Goal: Task Accomplishment & Management: Manage account settings

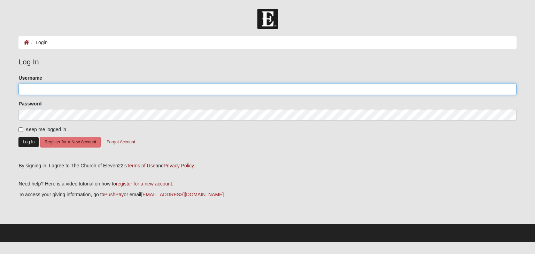
type input "tracyanield"
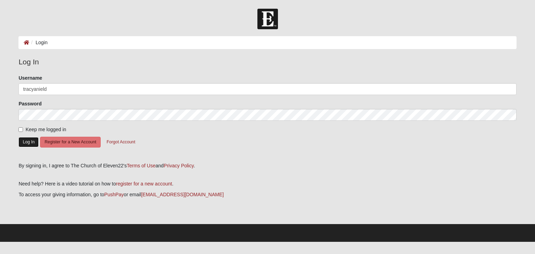
click at [31, 143] on button "Log In" at bounding box center [28, 142] width 20 height 10
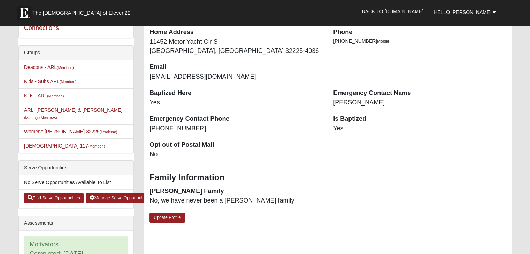
scroll to position [146, 0]
click at [44, 129] on link "Womens Nield 32225 (Leader )" at bounding box center [70, 132] width 93 height 6
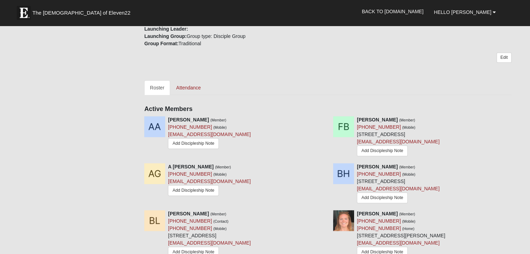
scroll to position [284, 0]
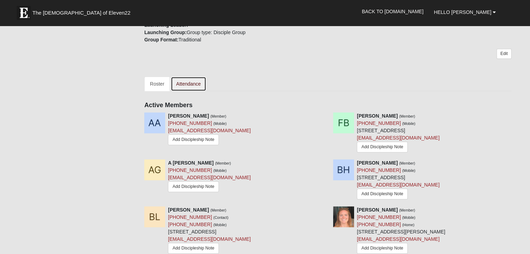
click at [185, 77] on link "Attendance" at bounding box center [189, 84] width 36 height 15
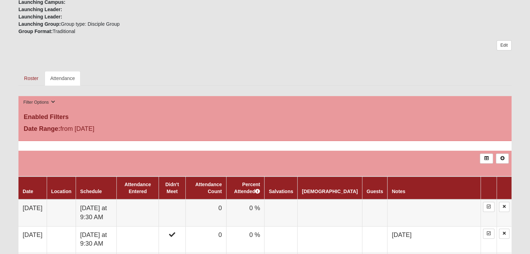
scroll to position [321, 0]
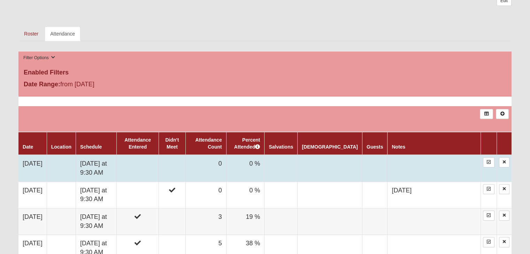
click at [39, 168] on td "9/8/2025" at bounding box center [32, 168] width 28 height 27
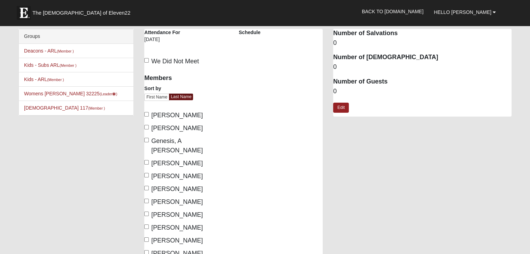
click at [149, 132] on label "[PERSON_NAME]" at bounding box center [173, 128] width 59 height 9
click at [149, 130] on input "[PERSON_NAME]" at bounding box center [146, 127] width 5 height 5
checkbox input "true"
click at [147, 186] on input "[PERSON_NAME]" at bounding box center [146, 188] width 5 height 5
checkbox input "true"
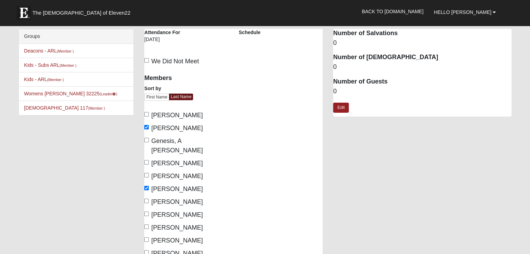
click at [147, 198] on label "McMillian, Kaylin" at bounding box center [173, 202] width 59 height 9
click at [147, 199] on input "McMillian, Kaylin" at bounding box center [146, 201] width 5 height 5
checkbox input "true"
click at [146, 212] on input "Myers, Emma" at bounding box center [146, 214] width 5 height 5
checkbox input "true"
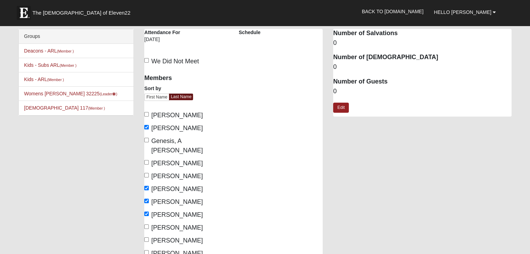
click at [149, 223] on label "Nield, Tracy" at bounding box center [173, 227] width 59 height 9
click at [149, 225] on input "Nield, Tracy" at bounding box center [146, 227] width 5 height 5
checkbox input "true"
click at [147, 236] on label "Pondozzi, Christine" at bounding box center [173, 240] width 59 height 9
click at [147, 238] on input "Pondozzi, Christine" at bounding box center [146, 240] width 5 height 5
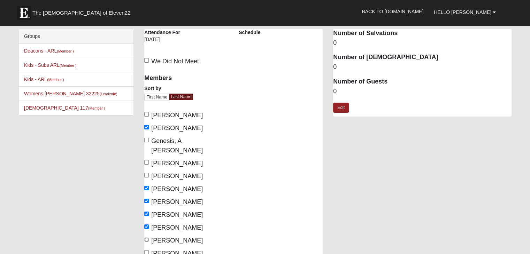
checkbox input "true"
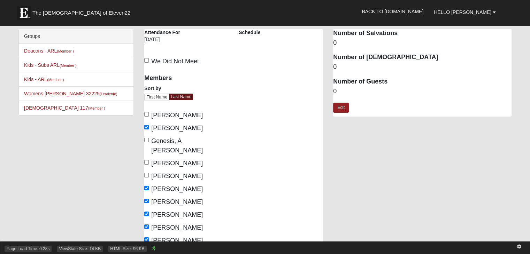
click at [147, 244] on div "Page Load Time: 0.28s ViewState Size: 14 KB HTML Size: 96 KB" at bounding box center [265, 248] width 530 height 13
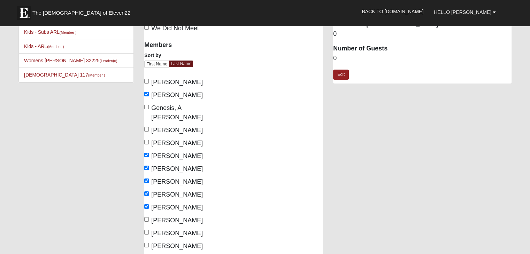
scroll to position [33, 0]
click at [148, 216] on label "Reyes, Wendy" at bounding box center [173, 220] width 59 height 9
click at [148, 217] on input "Reyes, Wendy" at bounding box center [146, 219] width 5 height 5
checkbox input "true"
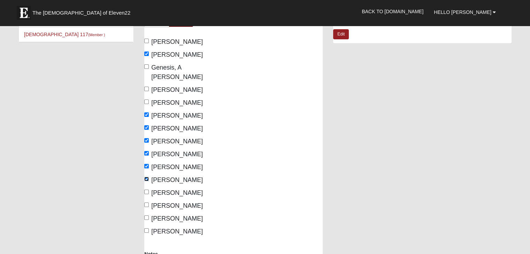
scroll to position [84, 0]
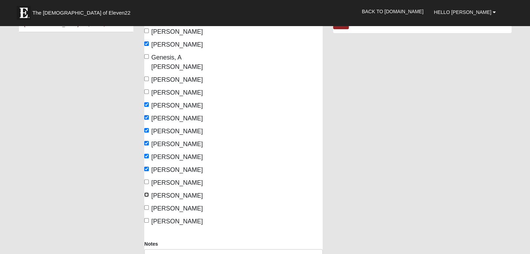
click at [147, 193] on input "Walos, GiGi" at bounding box center [146, 195] width 5 height 5
checkbox input "true"
click at [147, 219] on input "Wright, Samantha" at bounding box center [146, 221] width 5 height 5
checkbox input "true"
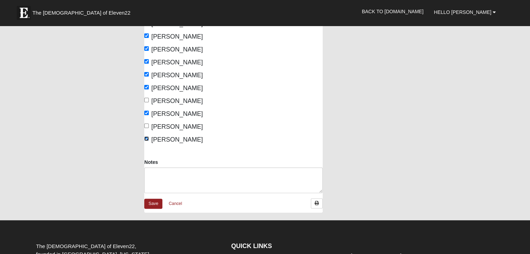
scroll to position [166, 0]
click at [156, 199] on link "Save" at bounding box center [153, 204] width 18 height 10
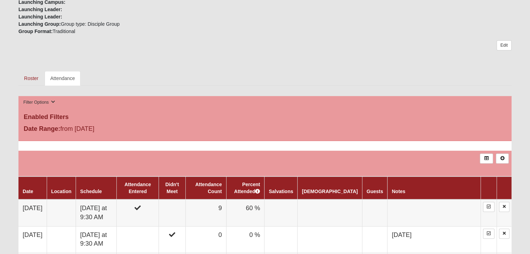
scroll to position [273, 0]
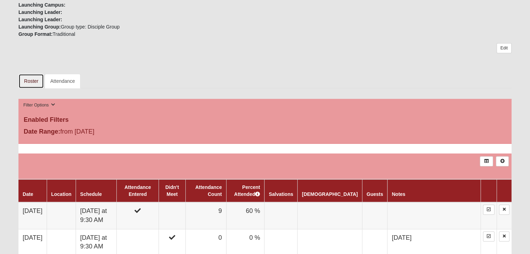
click at [31, 79] on link "Roster" at bounding box center [30, 81] width 25 height 15
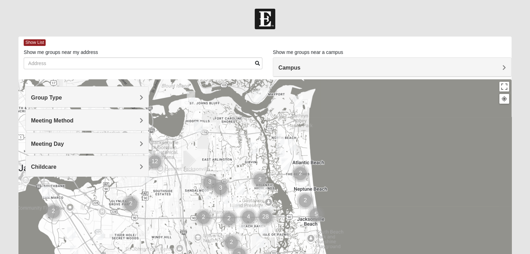
click at [191, 97] on img "Womens Nield 32225" at bounding box center [191, 97] width 8 height 12
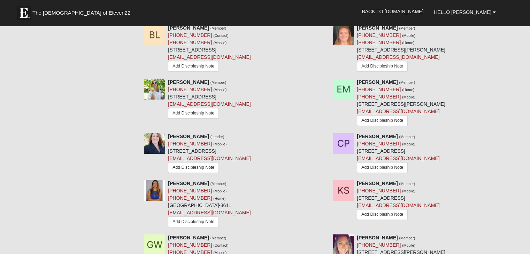
scroll to position [467, 0]
click at [249, 215] on div "[PERSON_NAME] (Member) [PHONE_NUMBER] (Mobile) [PHONE_NUMBER] (Home) [STREET_AD…" at bounding box center [209, 204] width 83 height 49
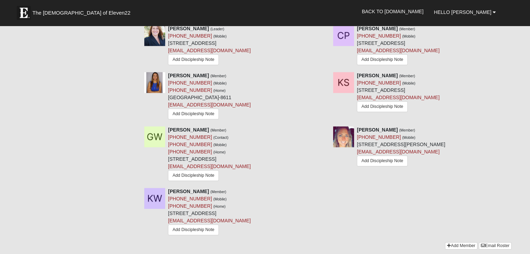
scroll to position [575, 0]
click at [249, 215] on div "[PERSON_NAME] (Member) [PHONE_NUMBER] (Mobile) [PHONE_NUMBER] (Home) [STREET_AD…" at bounding box center [209, 211] width 83 height 49
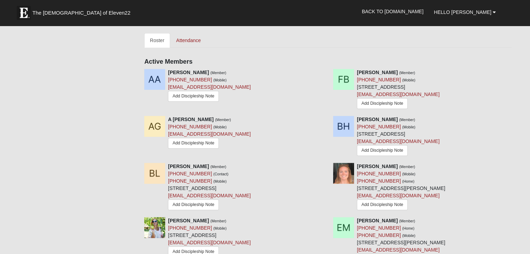
scroll to position [333, 0]
